Goal: Task Accomplishment & Management: Manage account settings

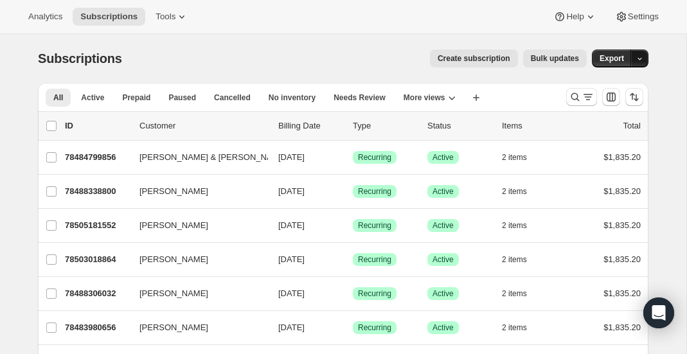
click at [641, 57] on icon "button" at bounding box center [640, 59] width 8 height 8
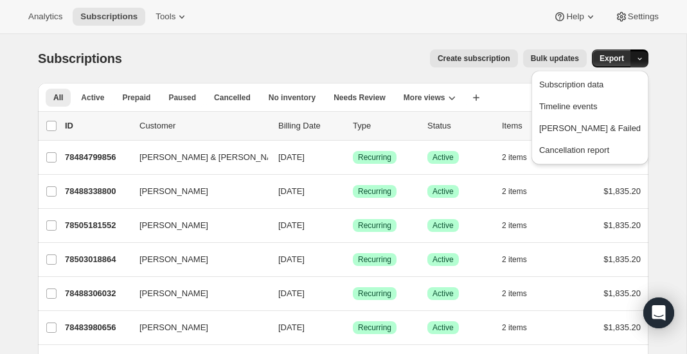
click at [348, 57] on div "Create subscription Bulk updates" at bounding box center [362, 59] width 449 height 18
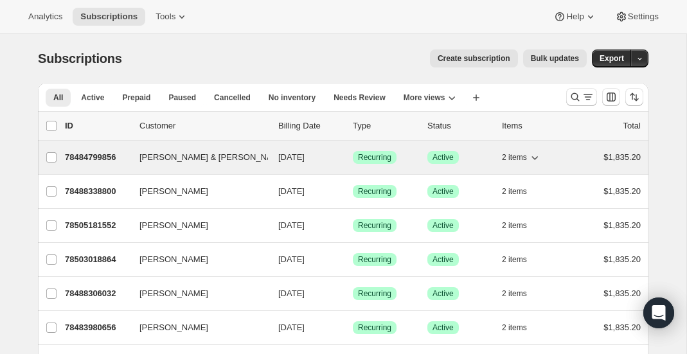
click at [122, 156] on p "78484799856" at bounding box center [97, 157] width 64 height 13
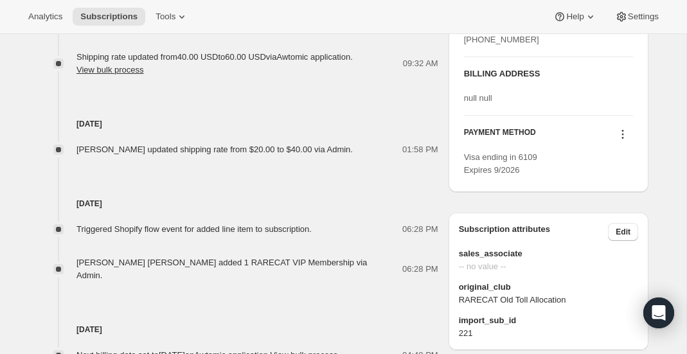
scroll to position [656, 0]
click at [622, 140] on icon at bounding box center [623, 133] width 13 height 13
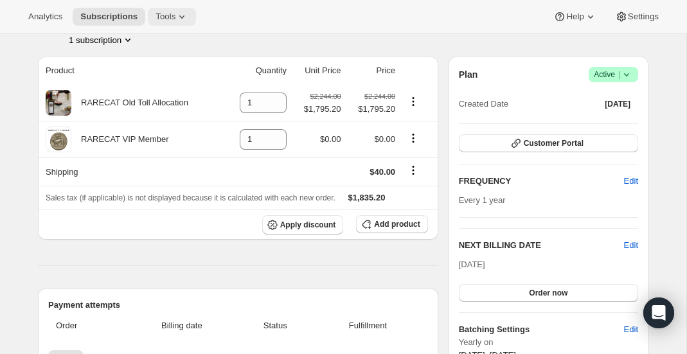
scroll to position [0, 0]
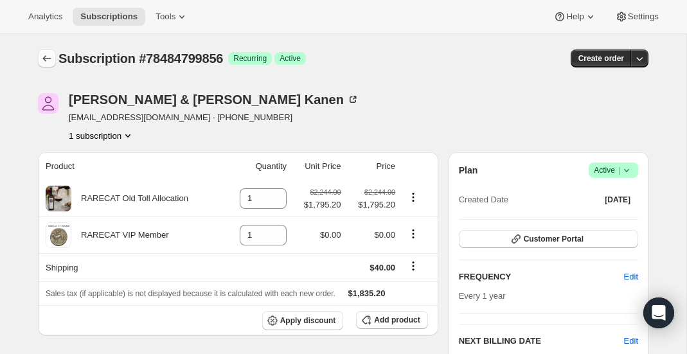
click at [44, 62] on icon "Subscriptions" at bounding box center [47, 58] width 13 height 13
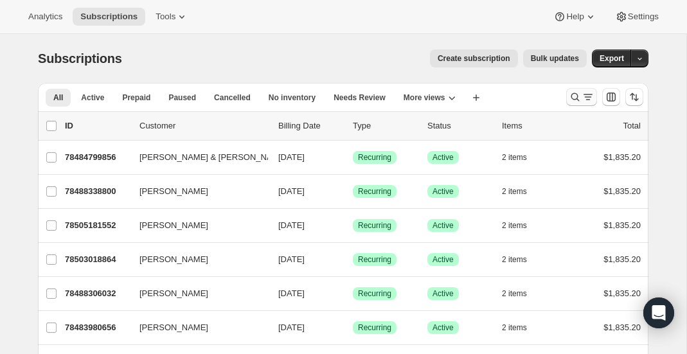
click at [572, 100] on icon "Search and filter results" at bounding box center [575, 97] width 13 height 13
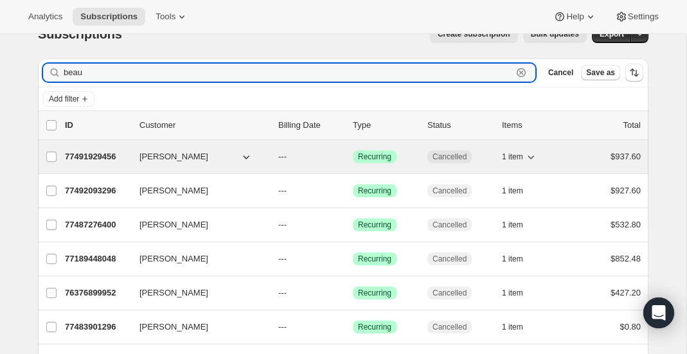
scroll to position [26, 0]
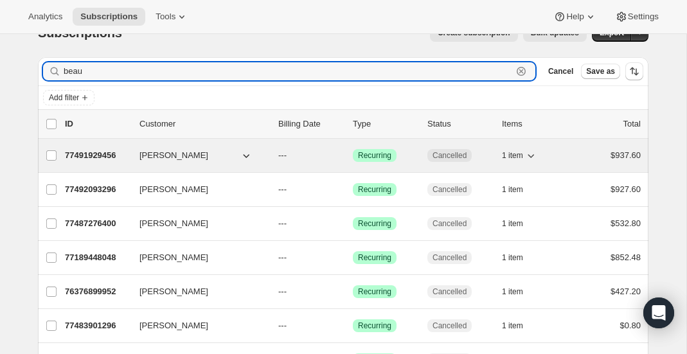
type input "beau"
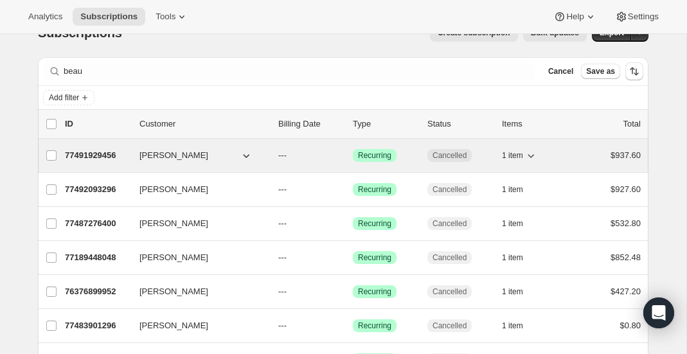
click at [106, 163] on div "77491929456 [PERSON_NAME] --- Success Recurring Cancelled 1 item $937.60" at bounding box center [353, 156] width 576 height 18
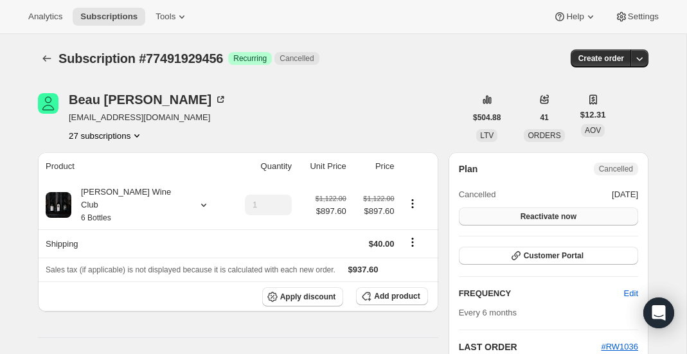
click at [553, 216] on span "Reactivate now" at bounding box center [549, 217] width 56 height 10
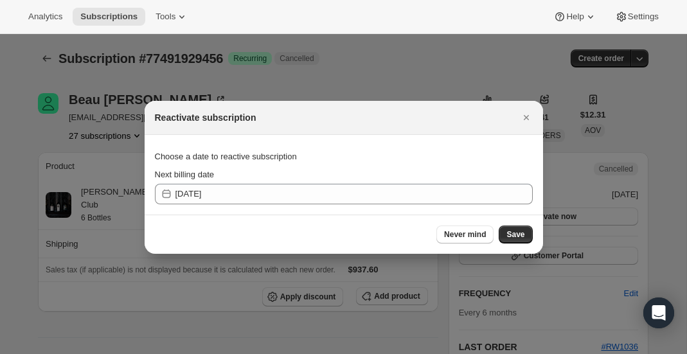
click at [414, 204] on section "Choose a date to reactive subscription Next billing date [DATE]" at bounding box center [344, 175] width 399 height 80
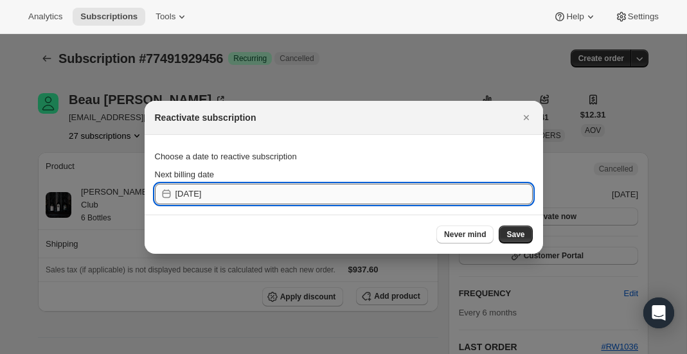
click at [414, 198] on input "[DATE]" at bounding box center [354, 194] width 357 height 21
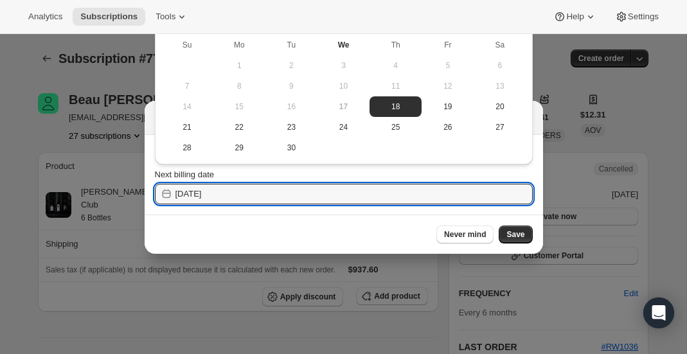
click at [545, 87] on div at bounding box center [343, 177] width 687 height 354
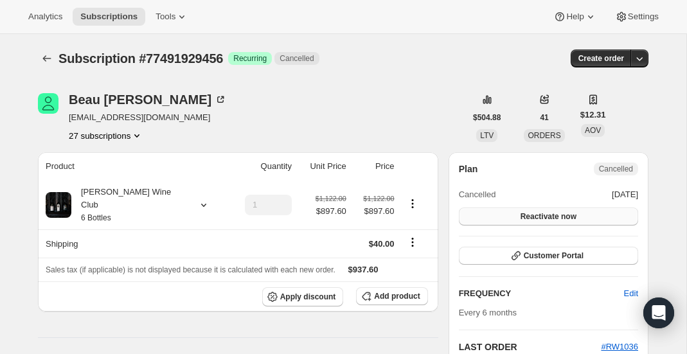
click at [516, 215] on button "Reactivate now" at bounding box center [548, 217] width 179 height 18
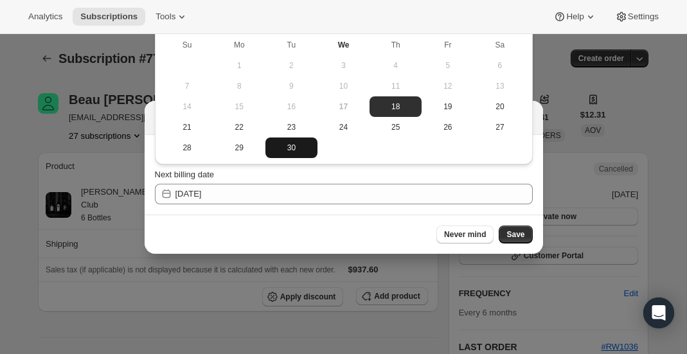
click at [291, 141] on button "30" at bounding box center [292, 148] width 52 height 21
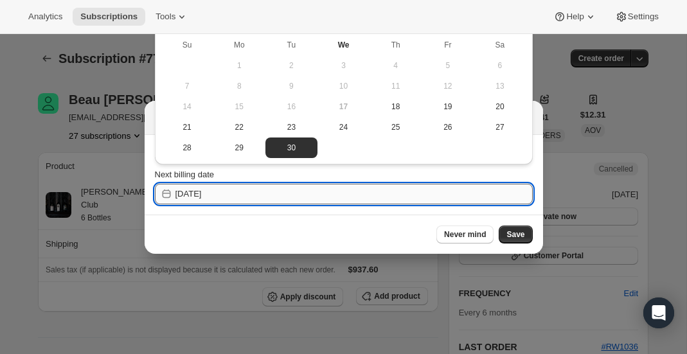
click at [313, 197] on input "[DATE]" at bounding box center [354, 194] width 357 height 21
click at [210, 198] on input "[DATE]" at bounding box center [354, 194] width 357 height 21
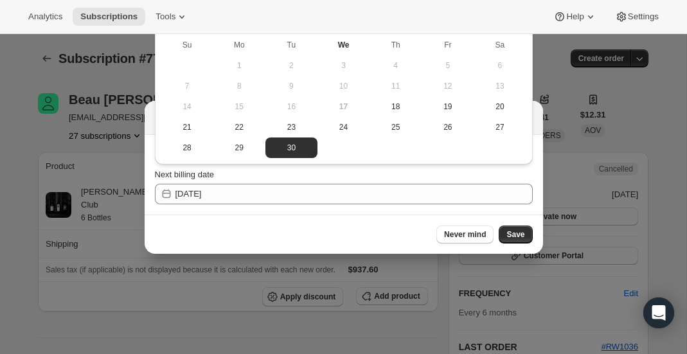
click at [394, 172] on div "Next billing date" at bounding box center [344, 174] width 378 height 13
click at [486, 131] on span "27" at bounding box center [500, 127] width 42 height 10
type input "[DATE]"
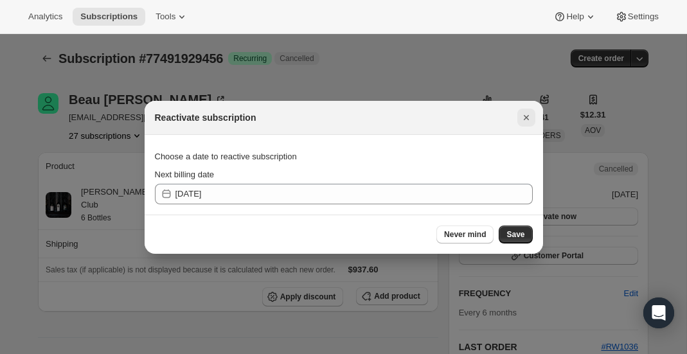
click at [518, 120] on button "Close" at bounding box center [527, 118] width 18 height 18
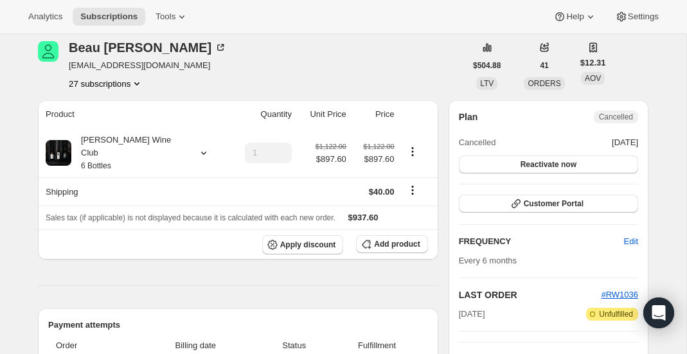
scroll to position [57, 0]
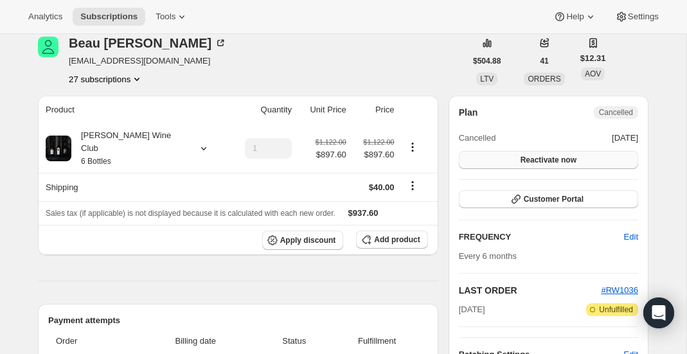
click at [491, 166] on button "Reactivate now" at bounding box center [548, 160] width 179 height 18
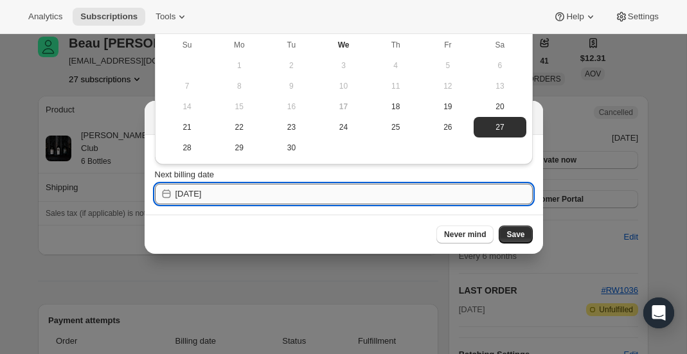
click at [276, 201] on input "[DATE]" at bounding box center [354, 194] width 357 height 21
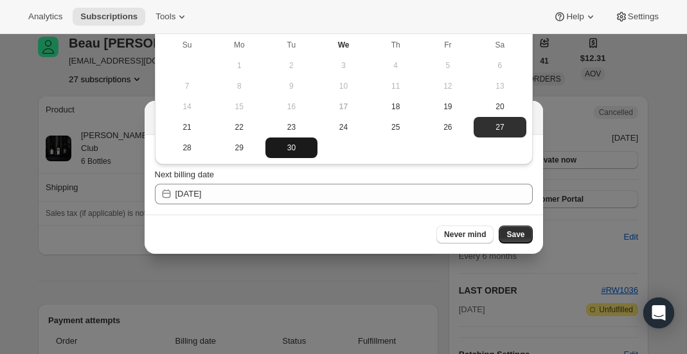
click at [271, 153] on span "30" at bounding box center [292, 148] width 42 height 10
type input "[DATE]"
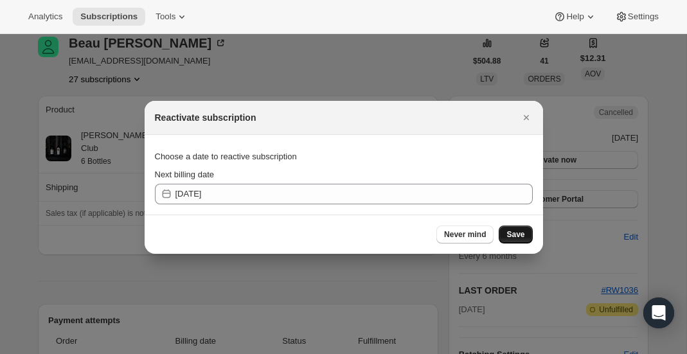
click at [508, 234] on span "Save" at bounding box center [516, 235] width 18 height 10
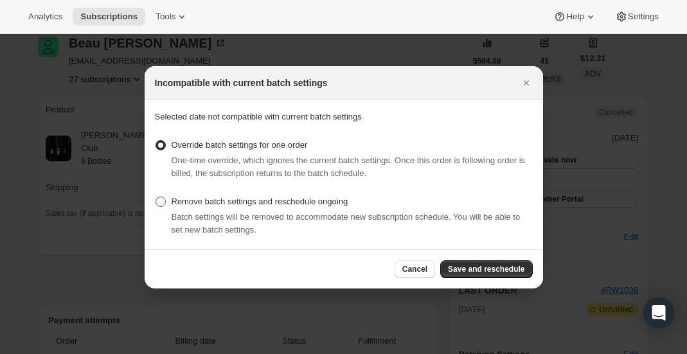
click at [329, 199] on span "Remove batch settings and reschedule ongoing" at bounding box center [260, 202] width 177 height 10
click at [156, 197] on input "Remove batch settings and reschedule ongoing" at bounding box center [156, 197] width 1 height 1
radio input "true"
click at [291, 150] on span "Override batch settings for one order" at bounding box center [240, 145] width 136 height 13
click at [156, 141] on input "Override batch settings for one order" at bounding box center [156, 140] width 1 height 1
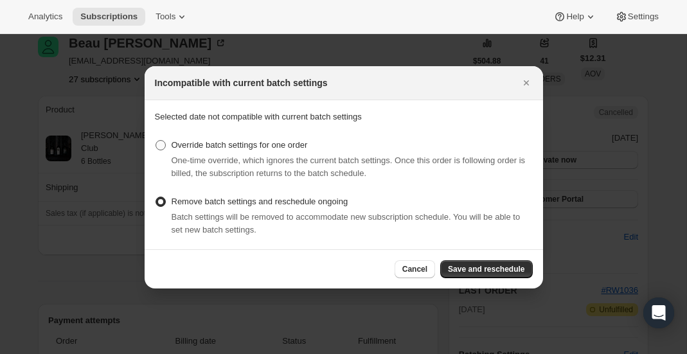
radio input "true"
click at [465, 267] on span "Save and reschedule" at bounding box center [486, 269] width 77 height 10
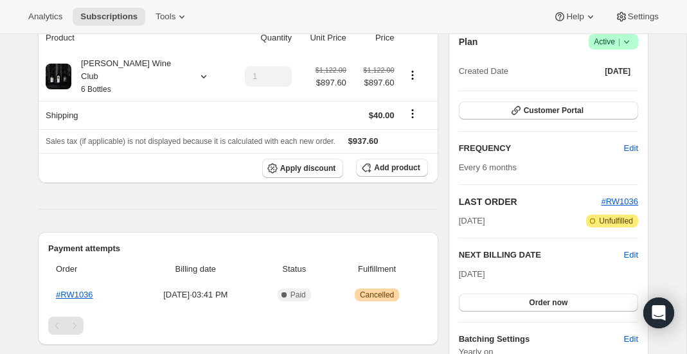
scroll to position [203, 0]
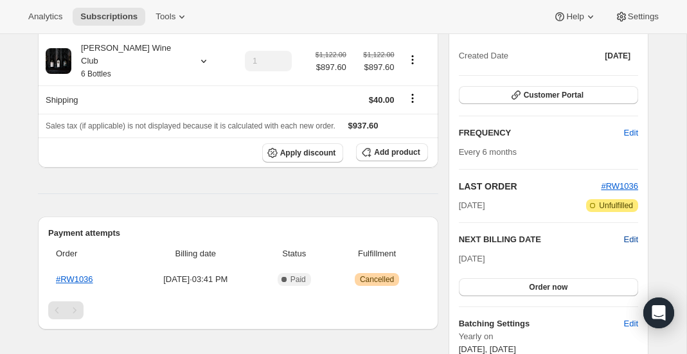
click at [626, 238] on span "Edit" at bounding box center [631, 239] width 14 height 13
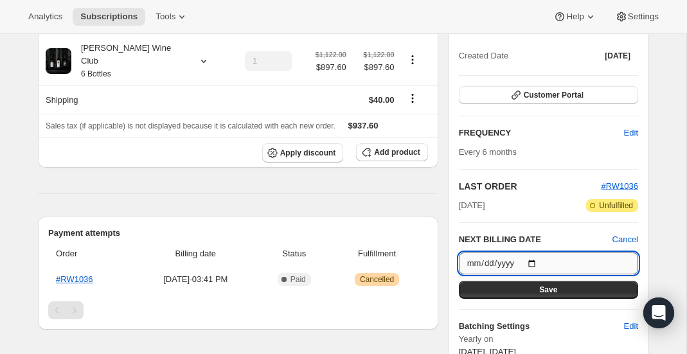
click at [552, 255] on input "[DATE]" at bounding box center [548, 264] width 179 height 22
click at [535, 257] on input "[DATE]" at bounding box center [548, 264] width 179 height 22
type input "[DATE]"
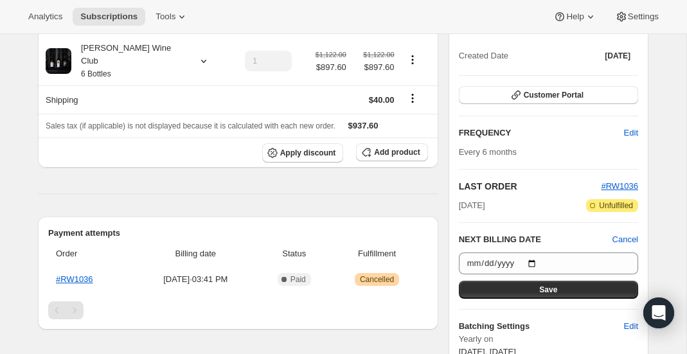
click at [555, 285] on span "Save" at bounding box center [548, 290] width 18 height 10
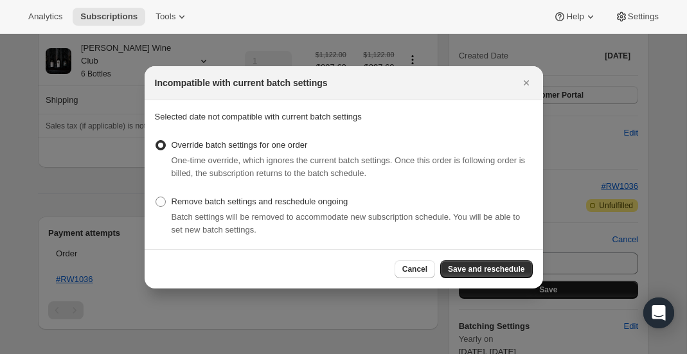
scroll to position [0, 0]
click at [490, 271] on span "Save and reschedule" at bounding box center [486, 269] width 77 height 10
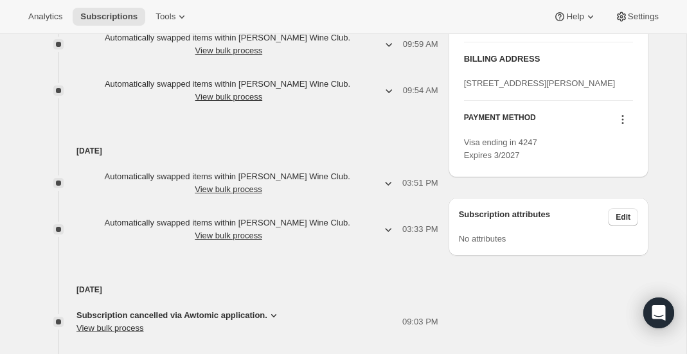
scroll to position [788, 0]
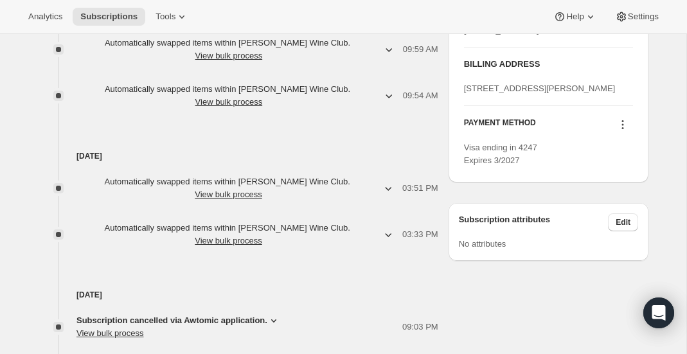
click at [624, 122] on icon at bounding box center [623, 121] width 2 height 2
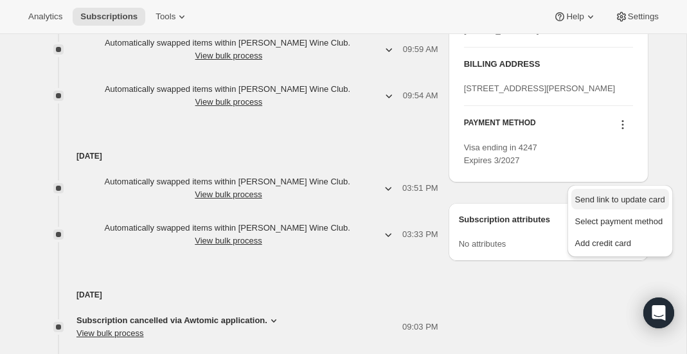
click at [602, 202] on span "Send link to update card" at bounding box center [620, 200] width 90 height 10
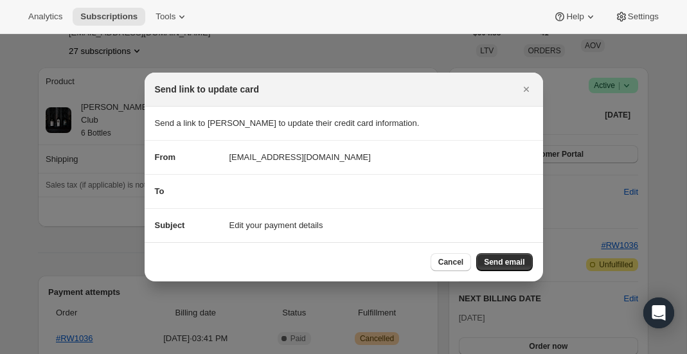
scroll to position [0, 0]
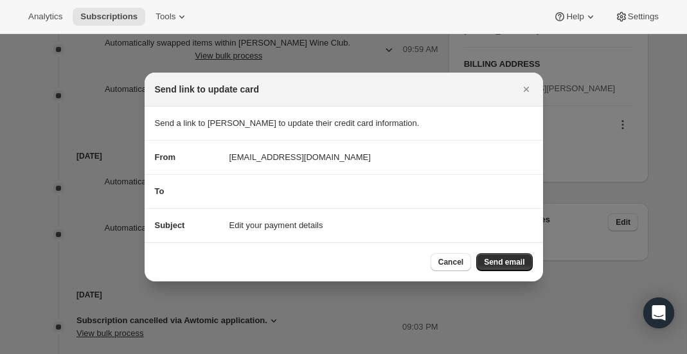
click at [280, 226] on span "Edit your payment details" at bounding box center [277, 225] width 94 height 13
click at [501, 267] on span "Send email" at bounding box center [504, 262] width 41 height 10
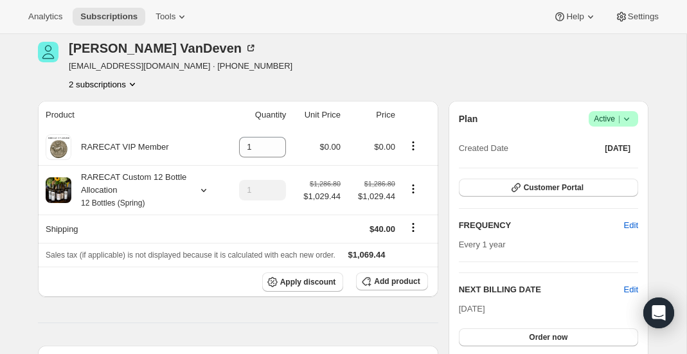
scroll to position [54, 0]
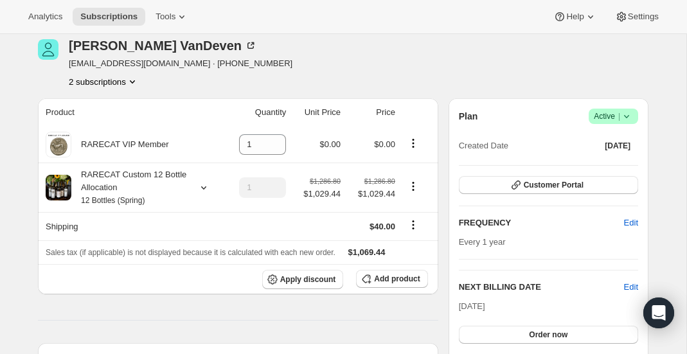
click at [110, 77] on button "2 subscriptions" at bounding box center [104, 81] width 70 height 13
click at [106, 109] on span "78489321840" at bounding box center [84, 105] width 51 height 10
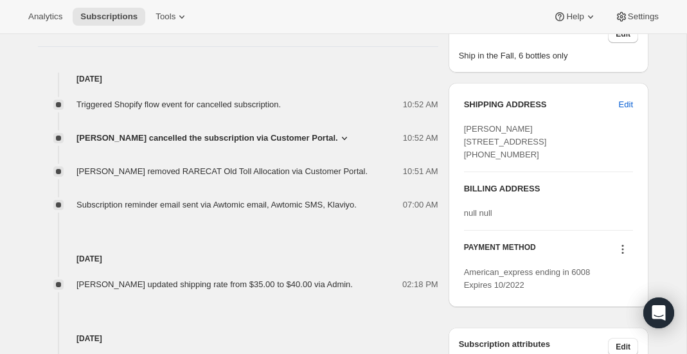
scroll to position [450, 0]
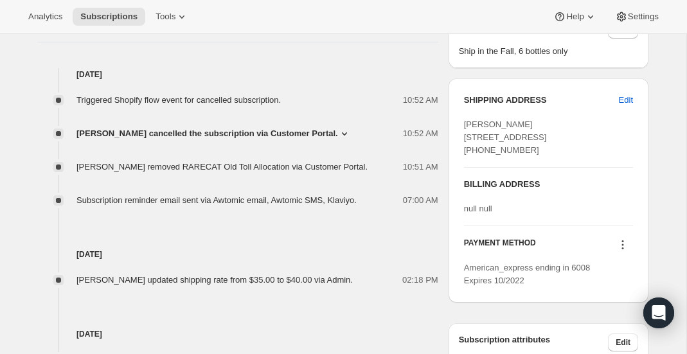
click at [225, 133] on span "[PERSON_NAME] cancelled the subscription via Customer Portal." at bounding box center [208, 133] width 262 height 13
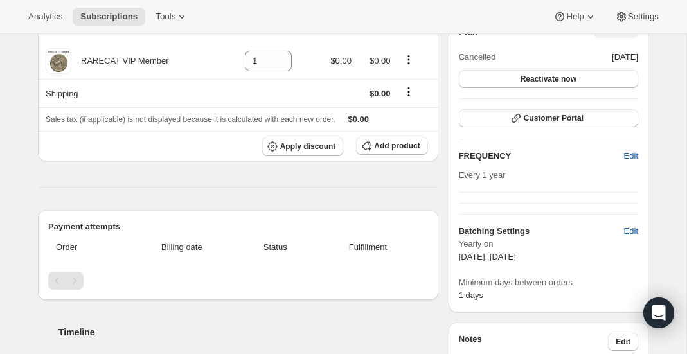
scroll to position [0, 0]
